Goal: Information Seeking & Learning: Check status

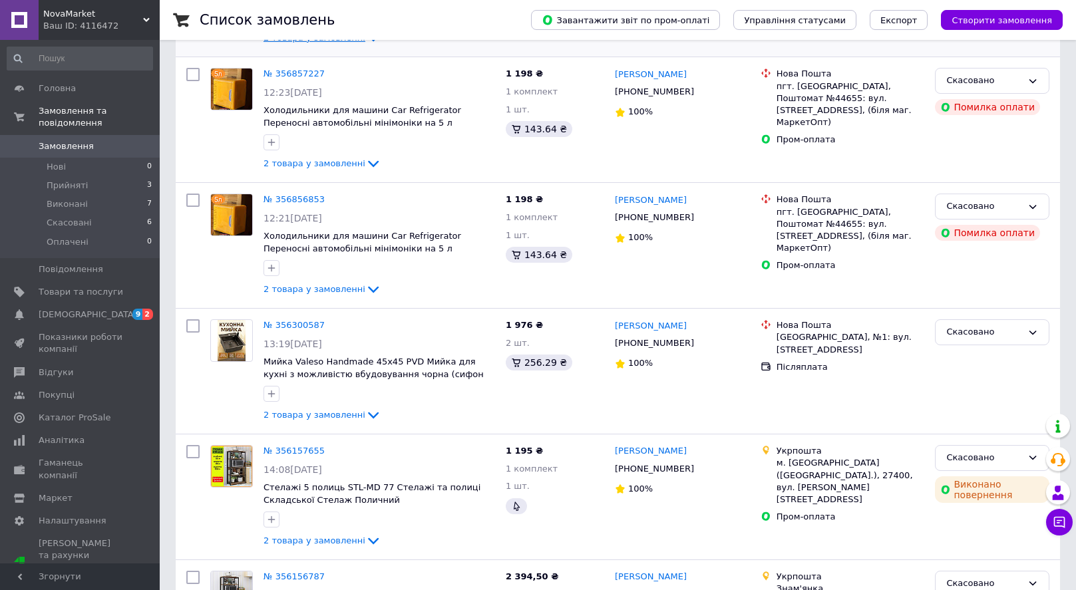
scroll to position [310, 0]
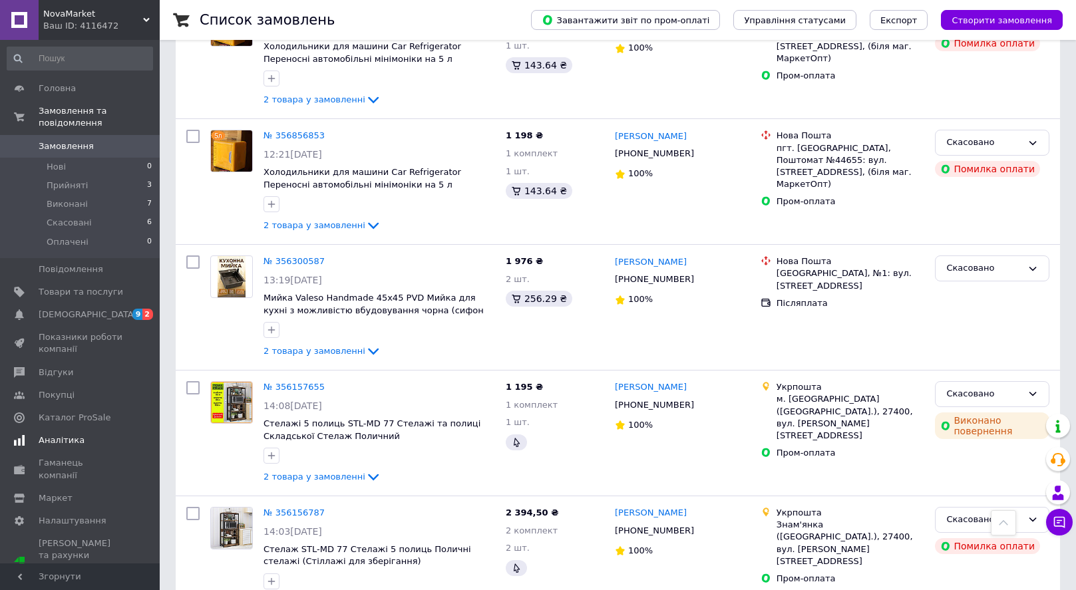
click at [75, 446] on span "Аналітика" at bounding box center [62, 440] width 46 height 12
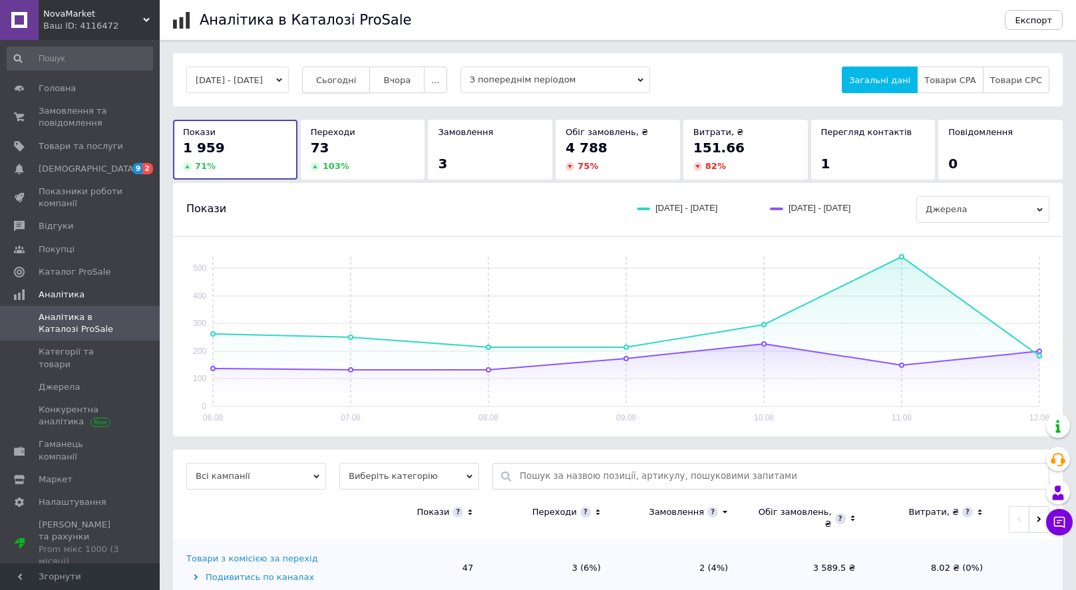
click at [354, 74] on button "Сьогодні" at bounding box center [336, 80] width 69 height 27
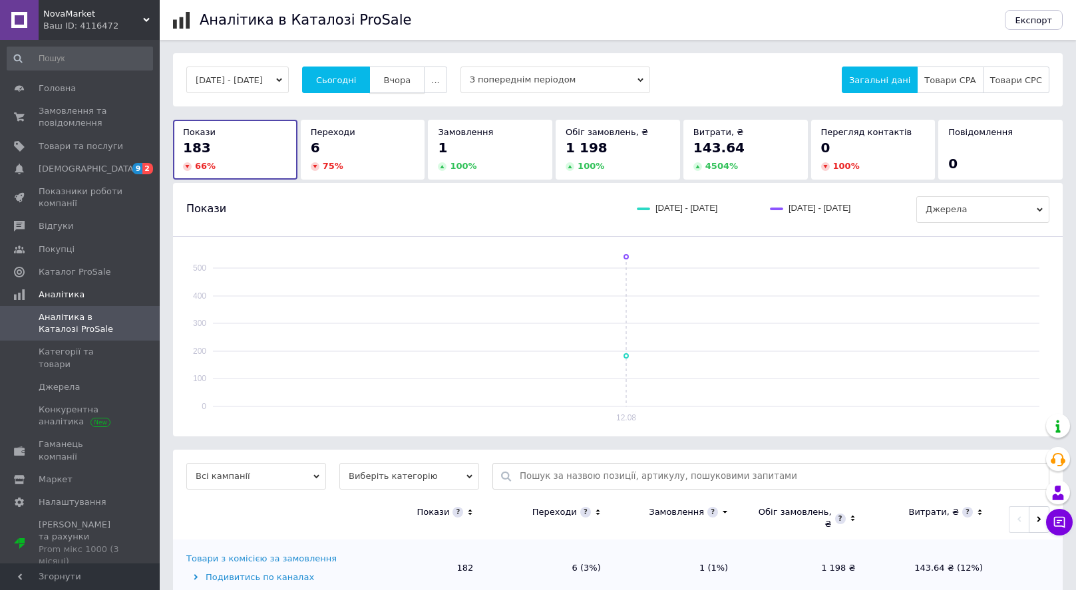
click at [407, 74] on button "Вчора" at bounding box center [396, 80] width 55 height 27
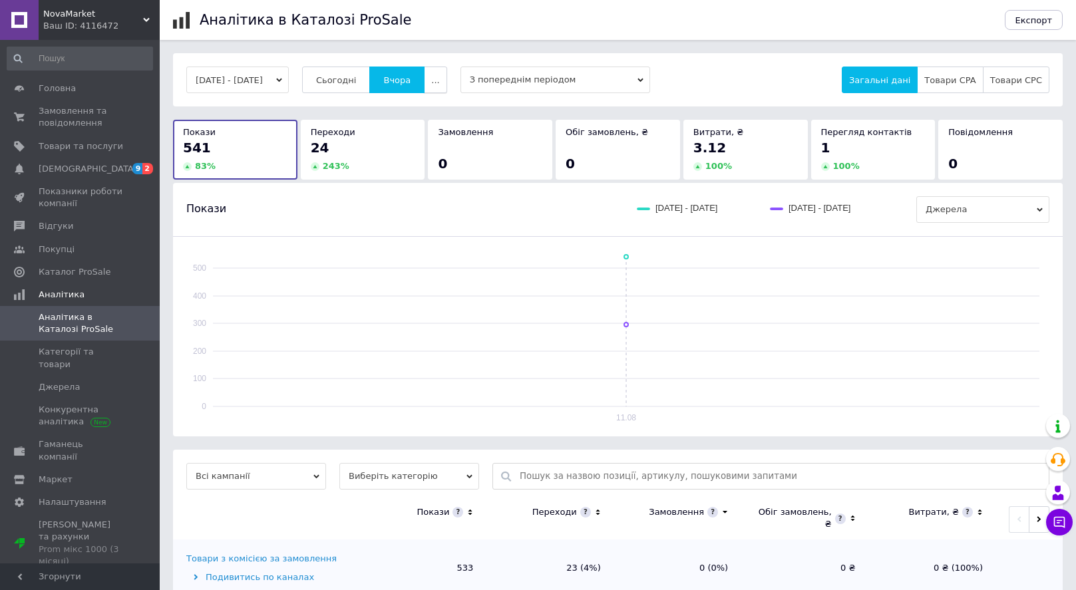
click at [446, 74] on button "..." at bounding box center [435, 80] width 23 height 27
click at [425, 120] on button "Тиждень" at bounding box center [409, 131] width 75 height 27
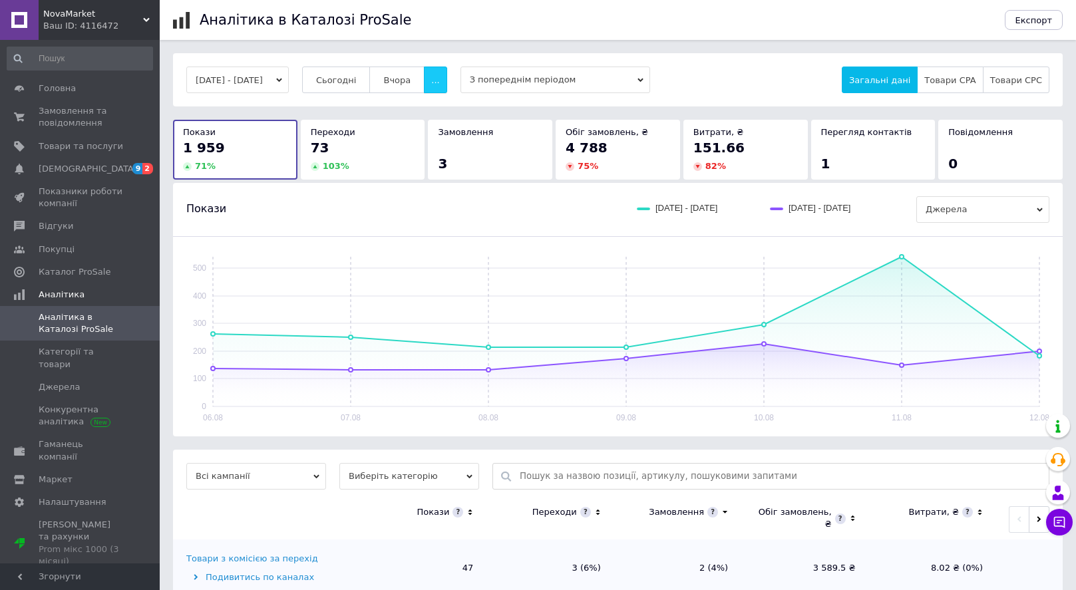
click at [446, 78] on button "..." at bounding box center [435, 80] width 23 height 27
click at [433, 100] on button "Місяць" at bounding box center [409, 105] width 75 height 27
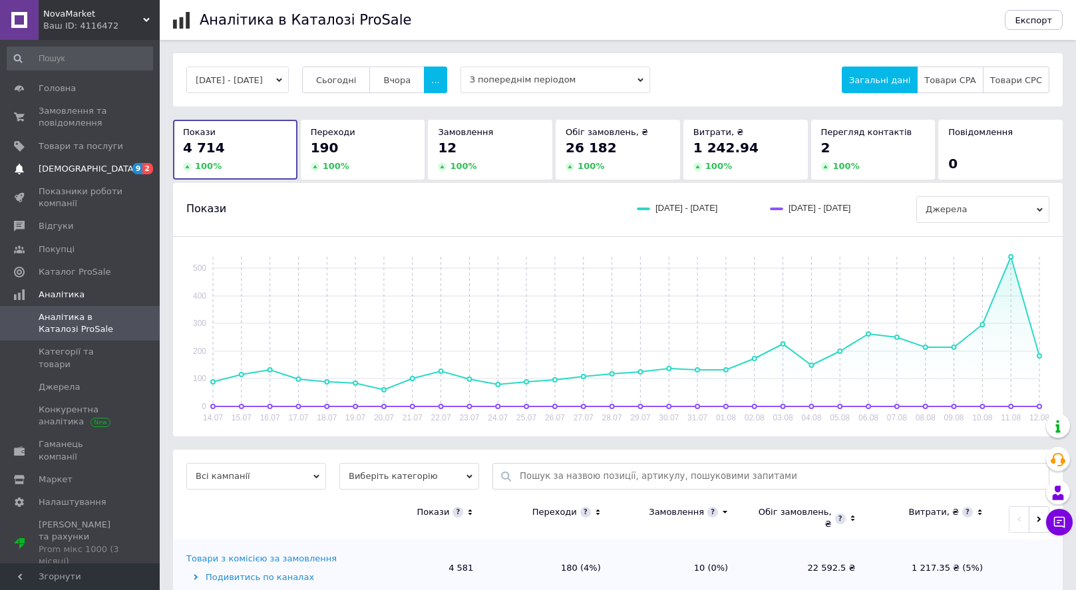
click at [94, 169] on span "[DEMOGRAPHIC_DATA]" at bounding box center [81, 169] width 84 height 12
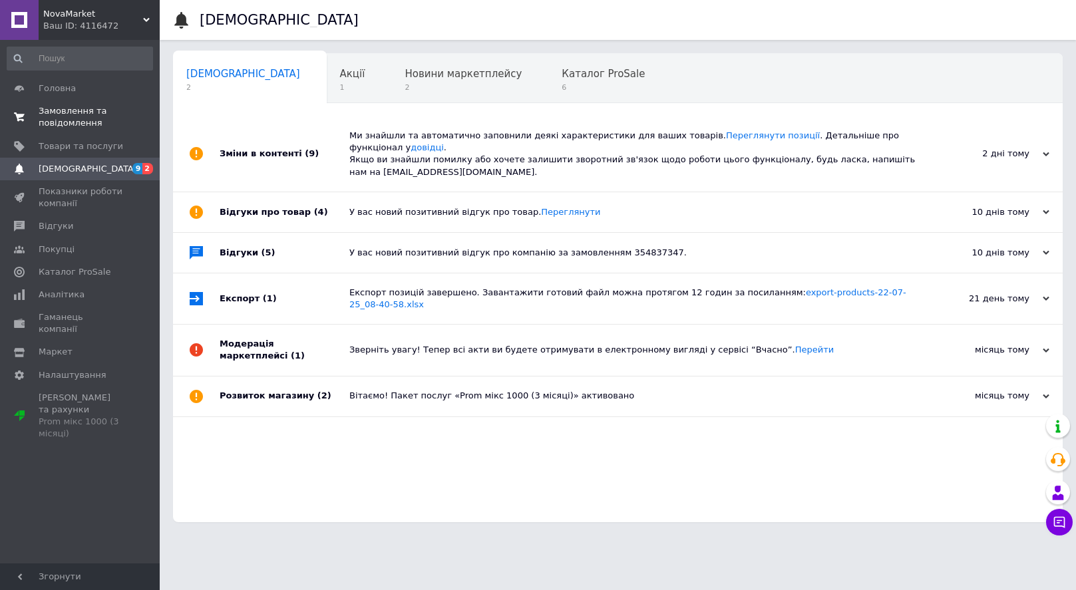
click at [77, 127] on span "Замовлення та повідомлення" at bounding box center [81, 117] width 84 height 24
